Goal: Use online tool/utility: Utilize a website feature to perform a specific function

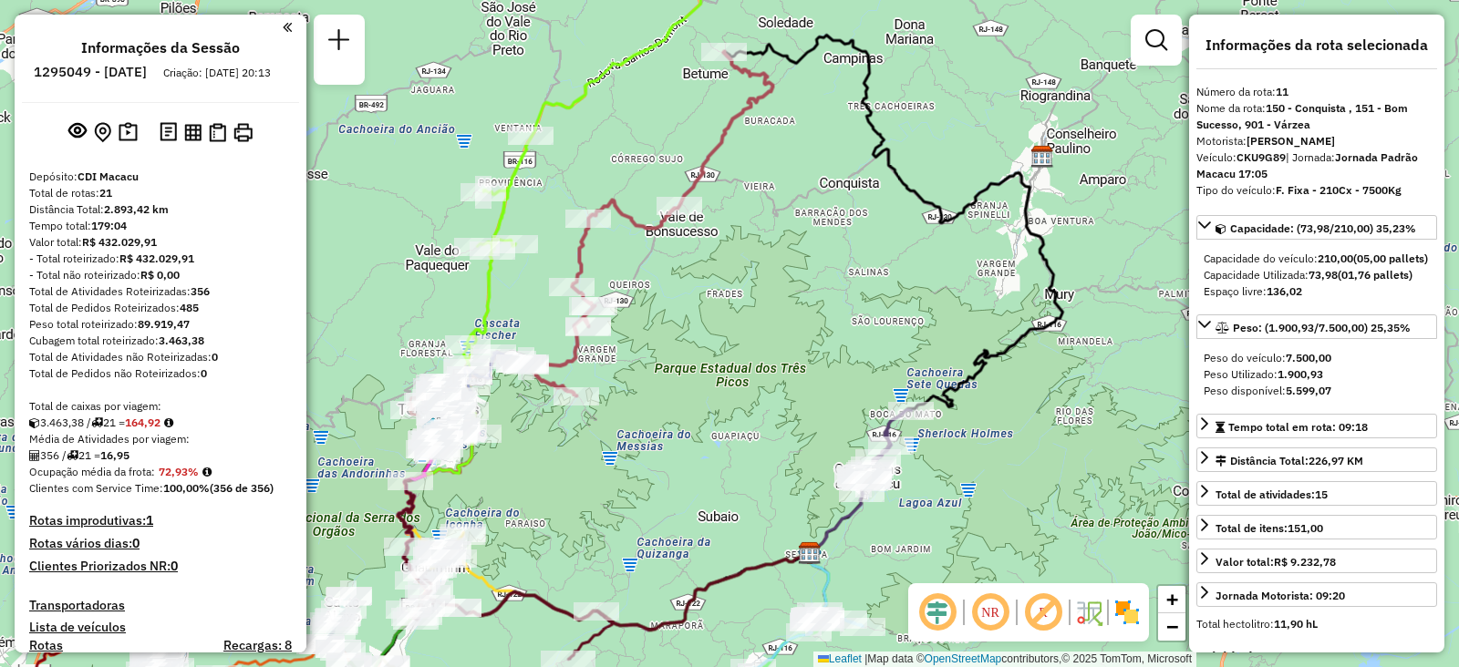
select select "**********"
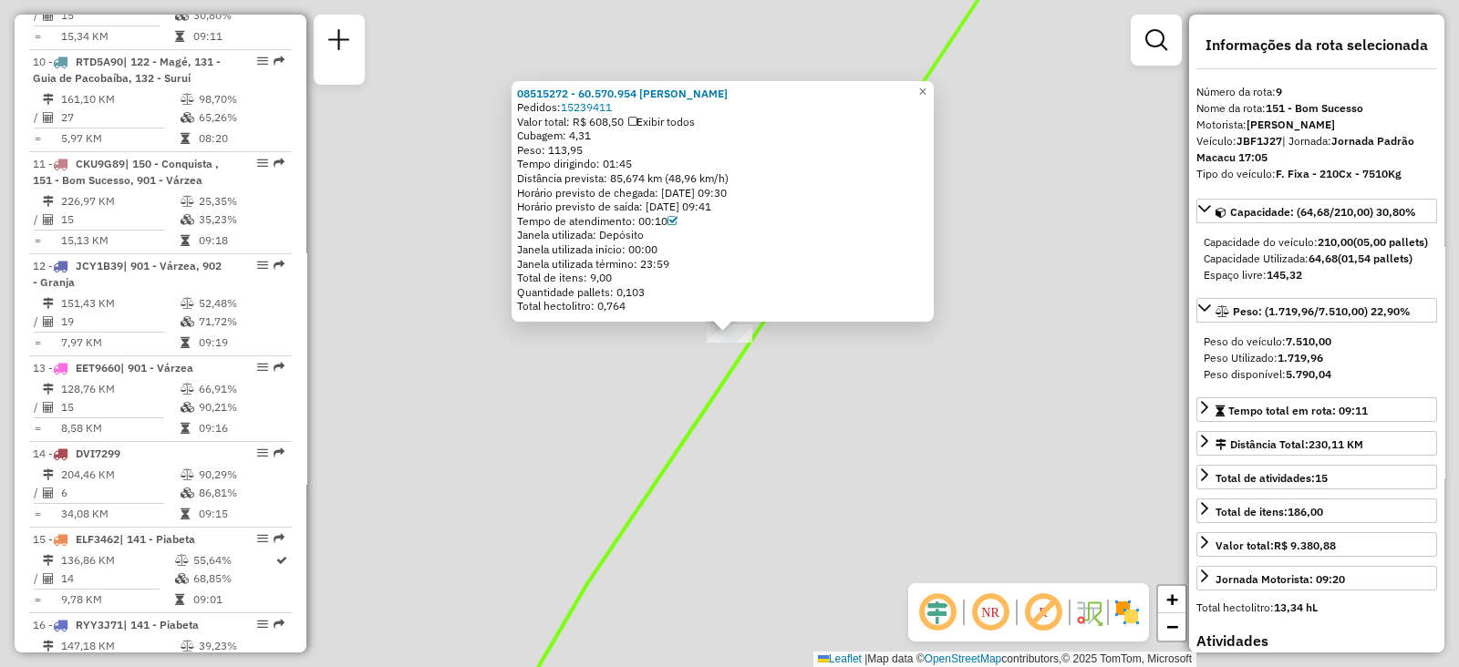
scroll to position [1513, 0]
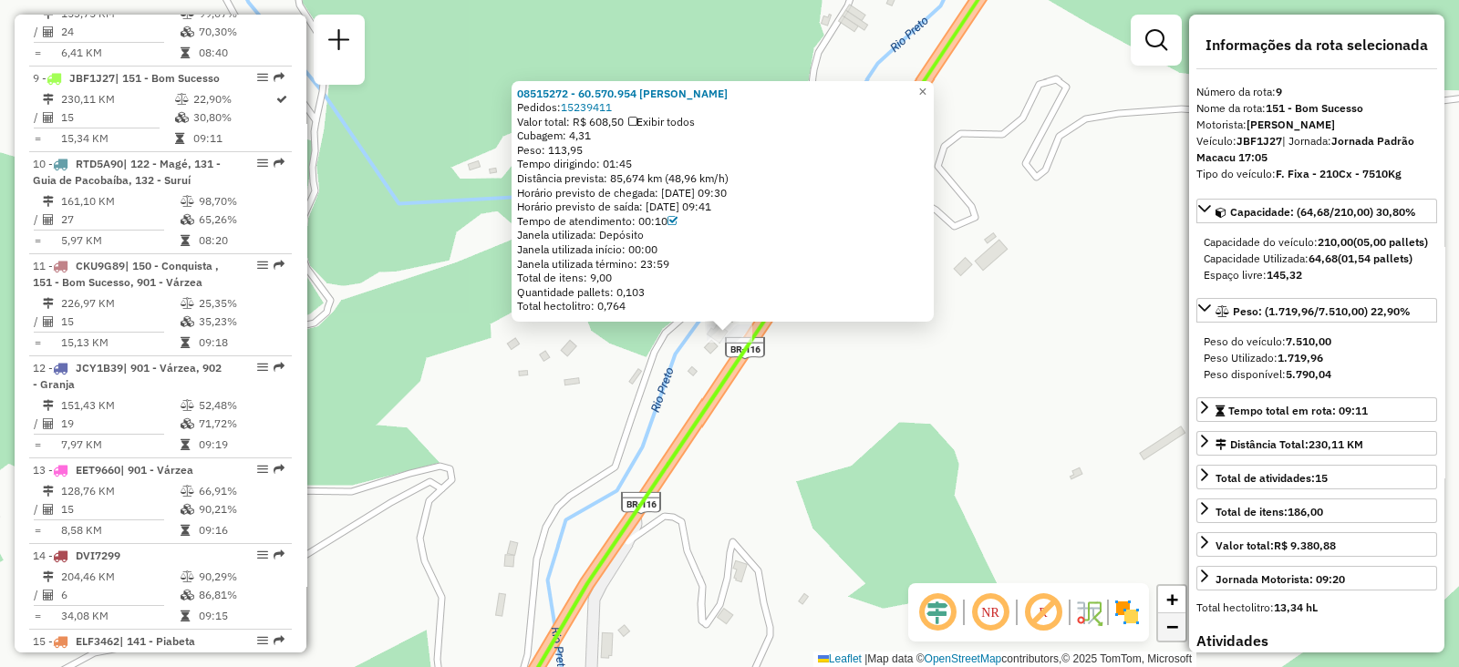
click at [1163, 627] on link "−" at bounding box center [1171, 627] width 27 height 27
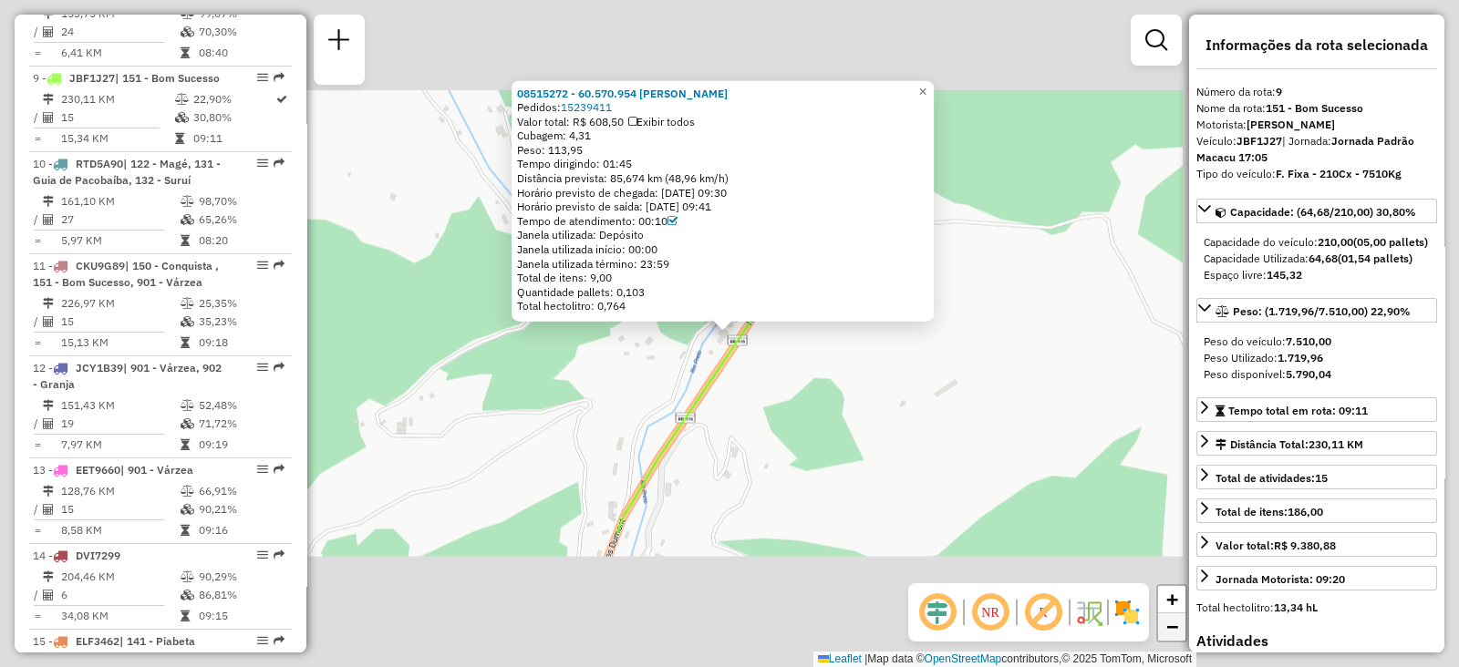
click at [1163, 627] on link "−" at bounding box center [1171, 627] width 27 height 27
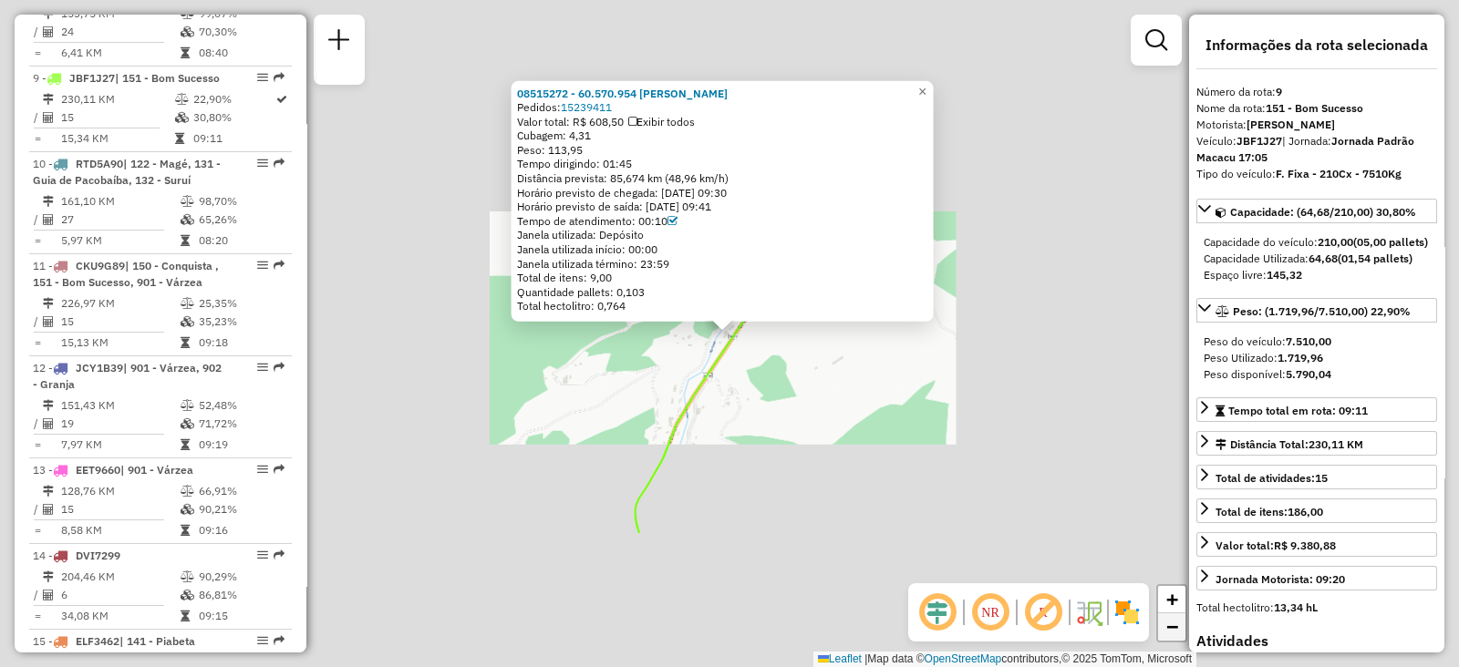
click at [1163, 627] on link "−" at bounding box center [1171, 627] width 27 height 27
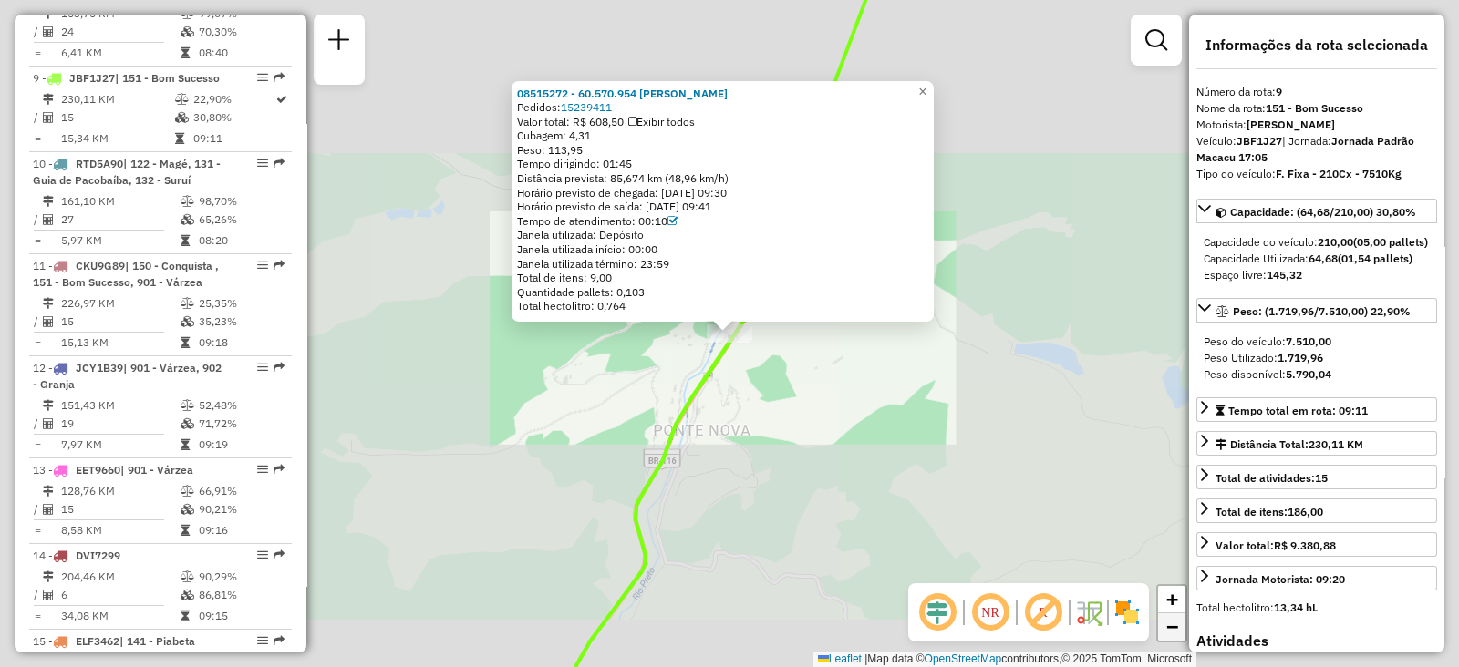
click at [1163, 627] on link "−" at bounding box center [1171, 627] width 27 height 27
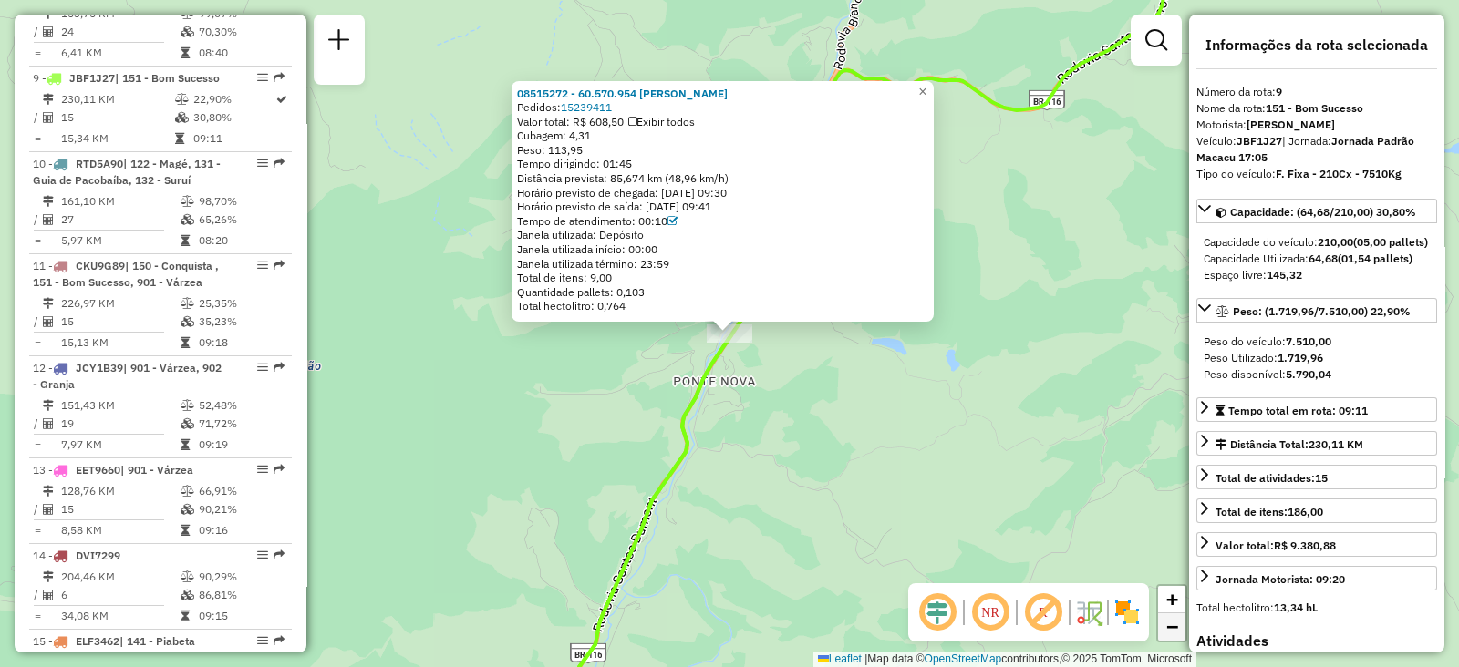
click at [1163, 627] on link "−" at bounding box center [1171, 627] width 27 height 27
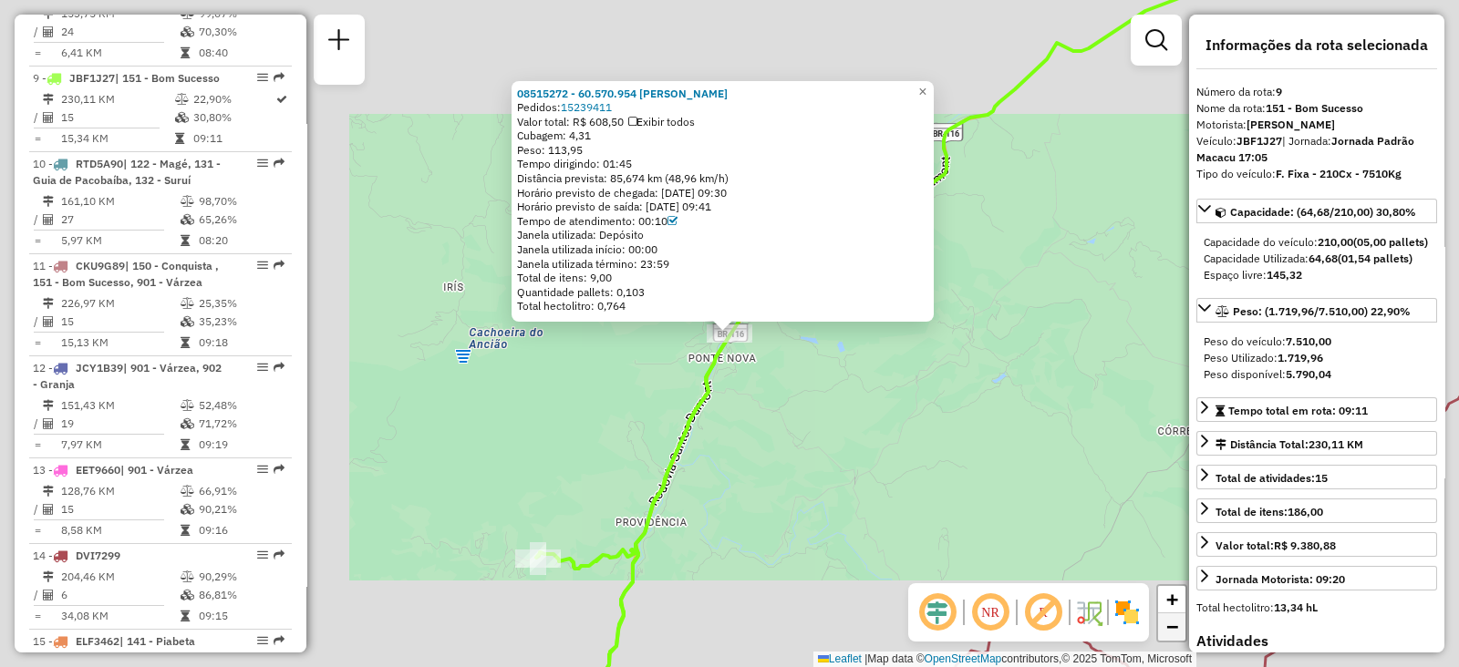
click at [1163, 627] on link "−" at bounding box center [1171, 627] width 27 height 27
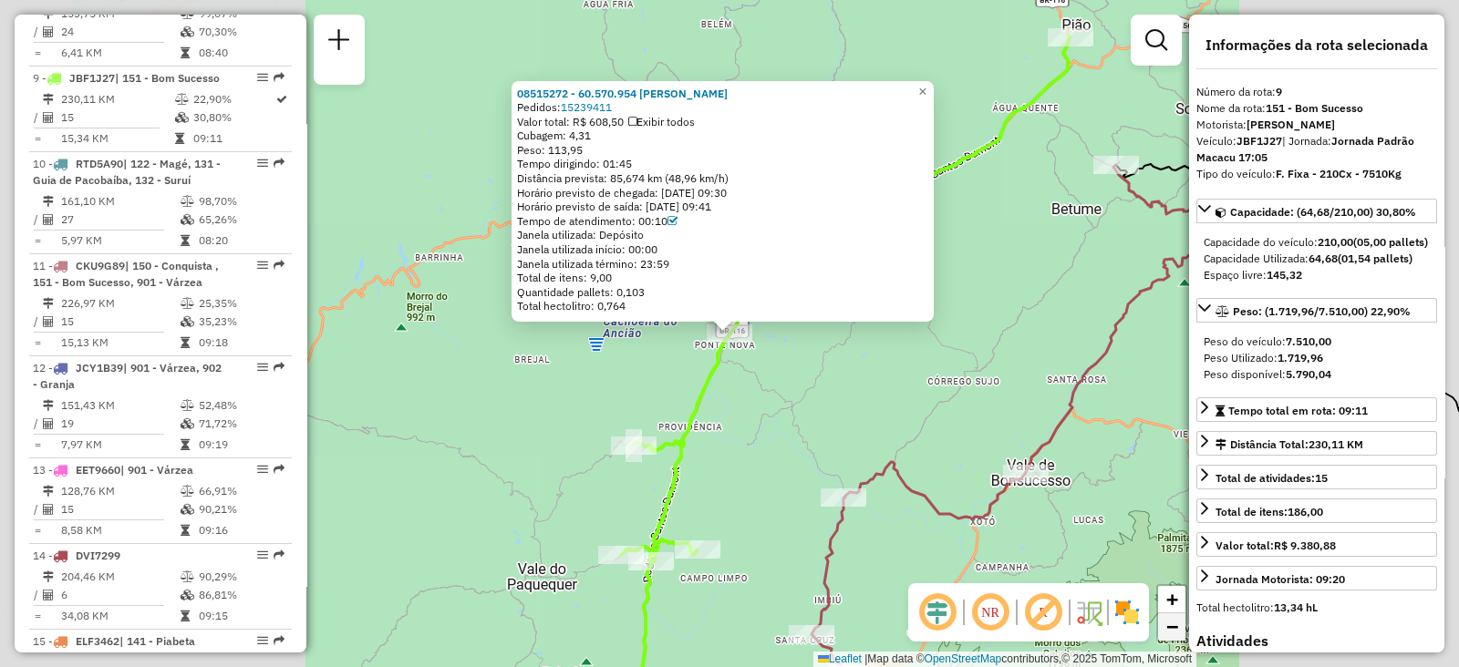
click at [1163, 627] on link "−" at bounding box center [1171, 627] width 27 height 27
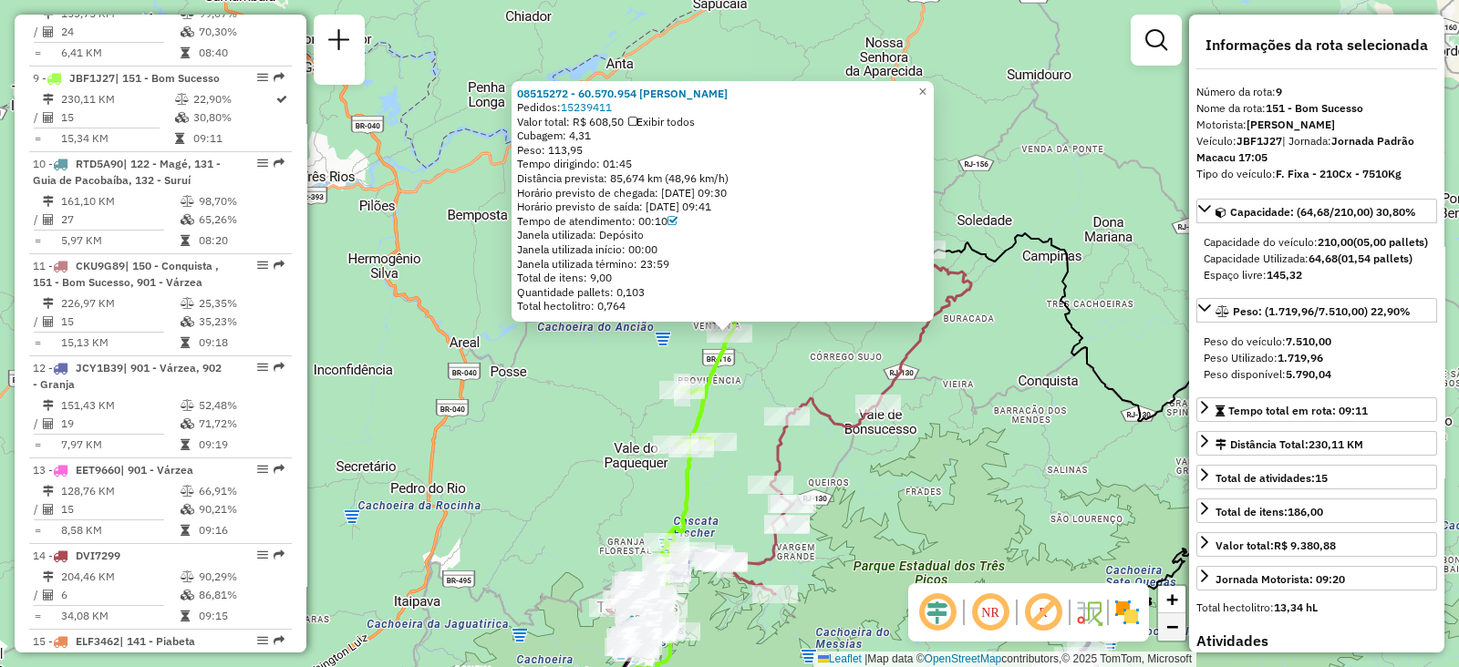
click at [1163, 627] on link "−" at bounding box center [1171, 627] width 27 height 27
